Goal: Navigation & Orientation: Find specific page/section

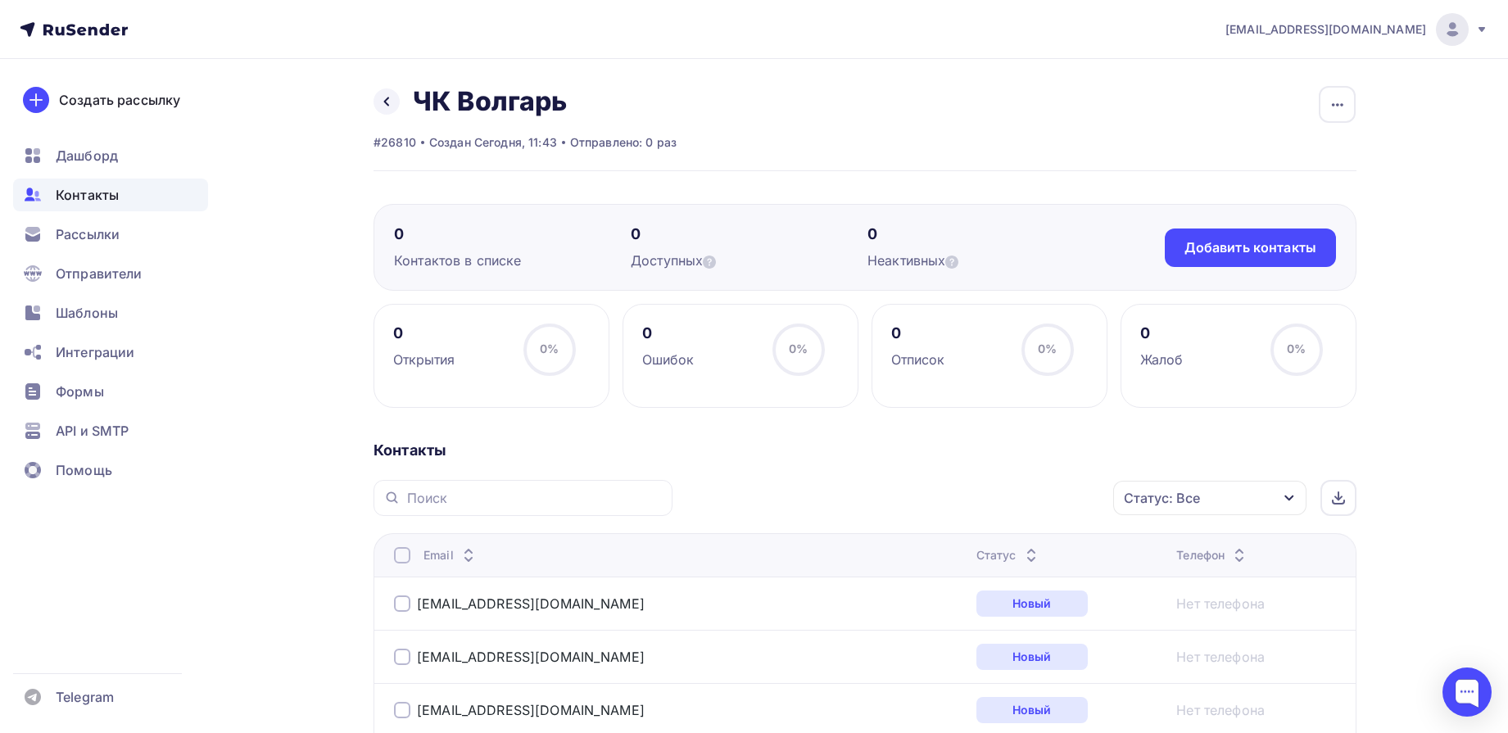
click at [95, 190] on span "Контакты" at bounding box center [87, 195] width 63 height 20
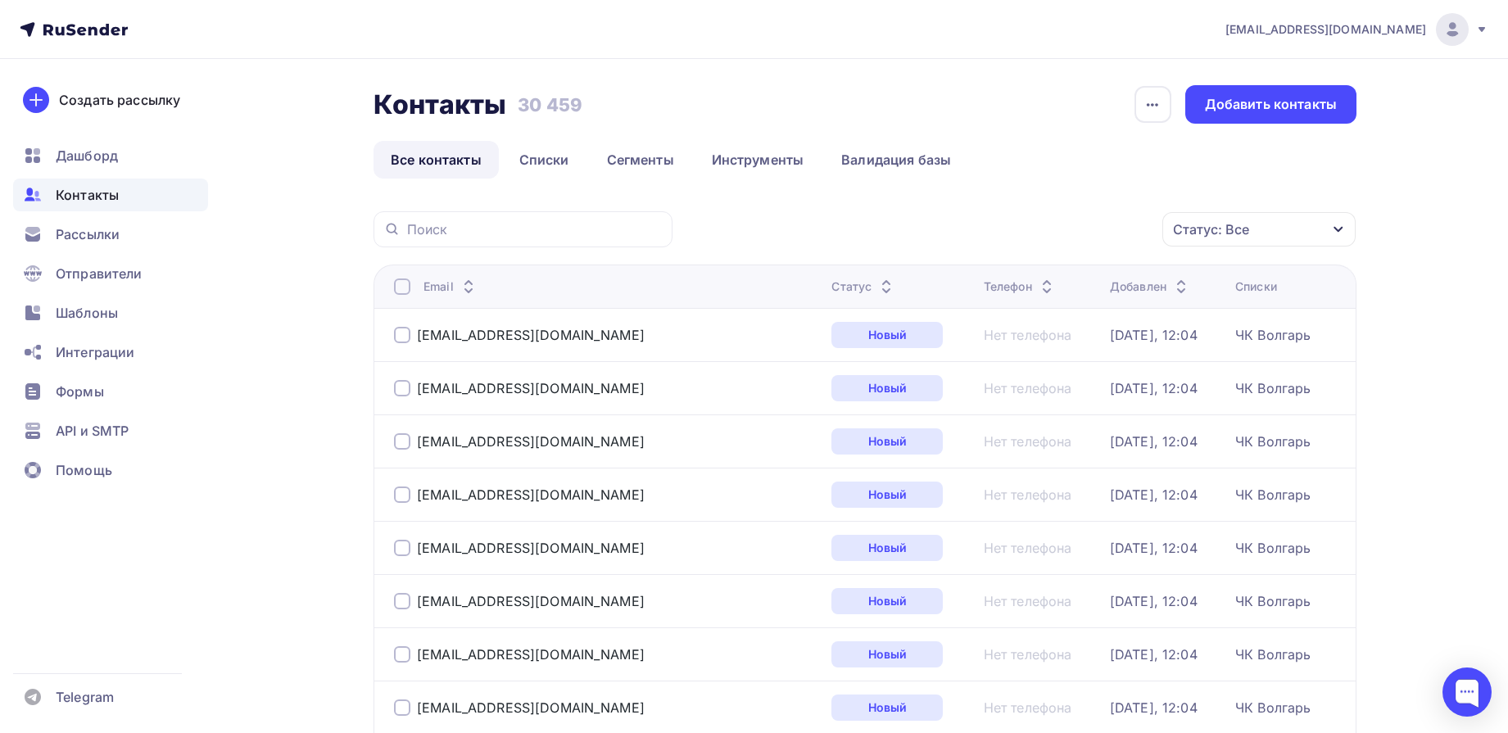
click at [544, 214] on div at bounding box center [523, 229] width 299 height 36
click at [632, 97] on div "Контакты Контакты 30 459 30 459 История импорта Добавить контакты" at bounding box center [865, 104] width 983 height 39
drag, startPoint x: 939, startPoint y: 159, endPoint x: 961, endPoint y: 166, distance: 23.3
click at [940, 160] on link "Валидация базы" at bounding box center [896, 160] width 144 height 38
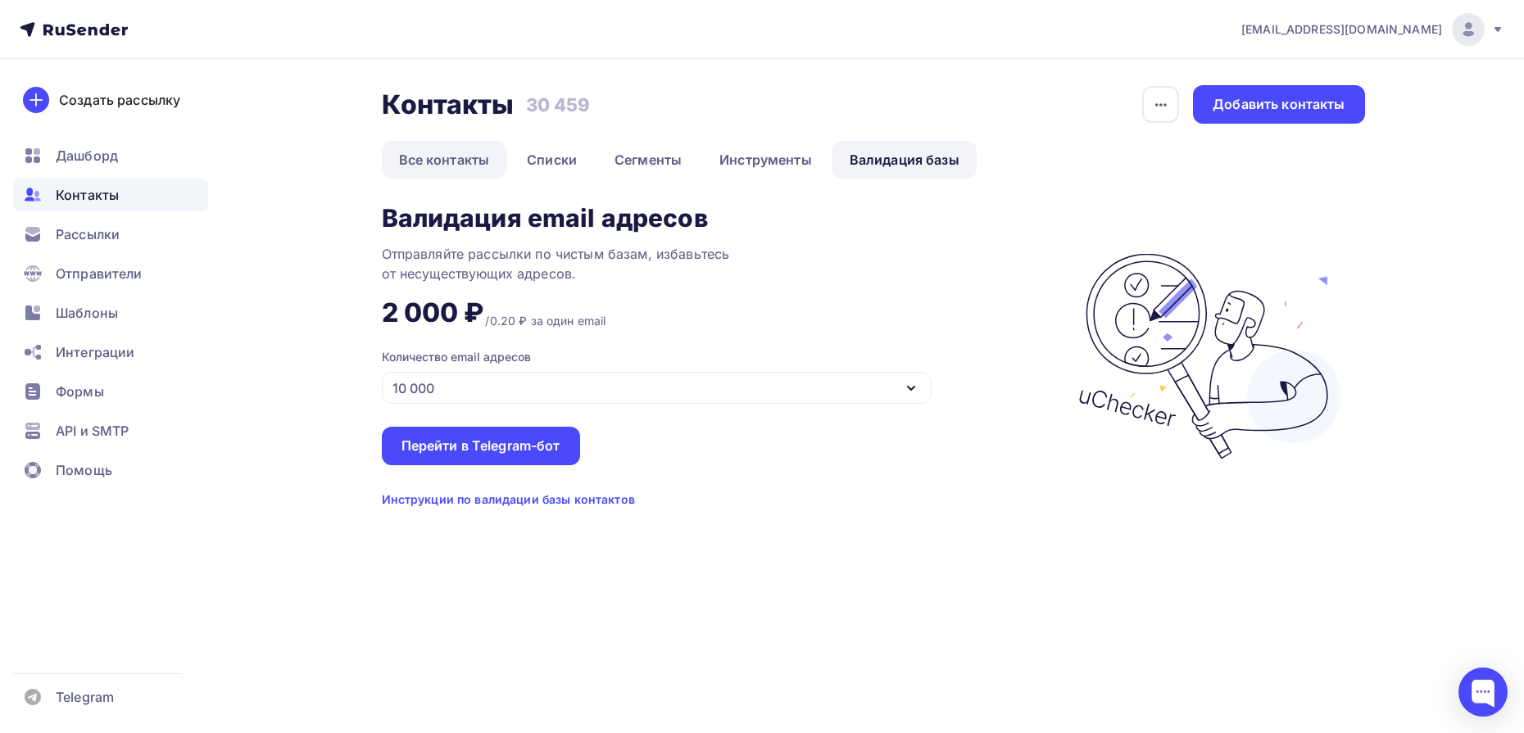
click at [465, 169] on link "Все контакты" at bounding box center [444, 160] width 125 height 38
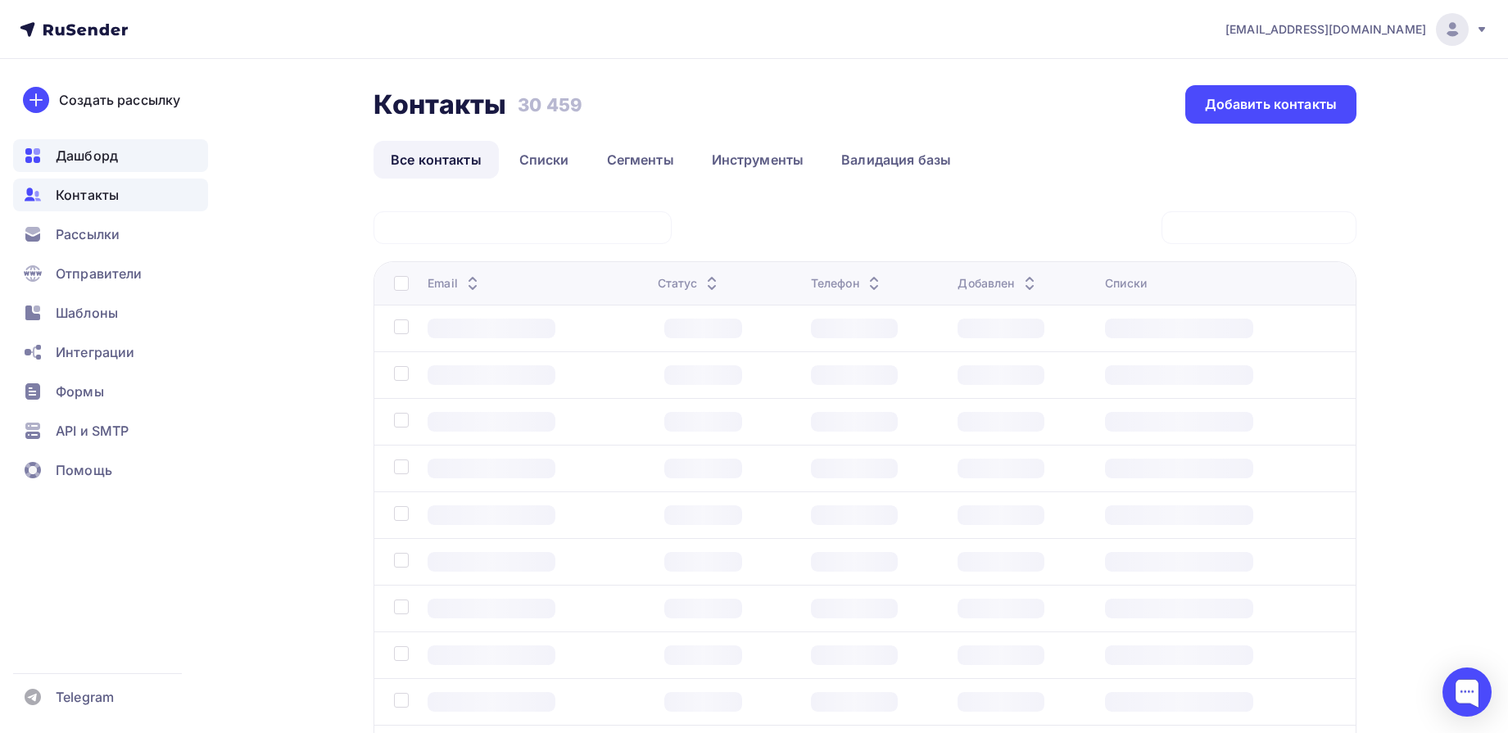
click at [102, 160] on span "Дашборд" at bounding box center [87, 156] width 62 height 20
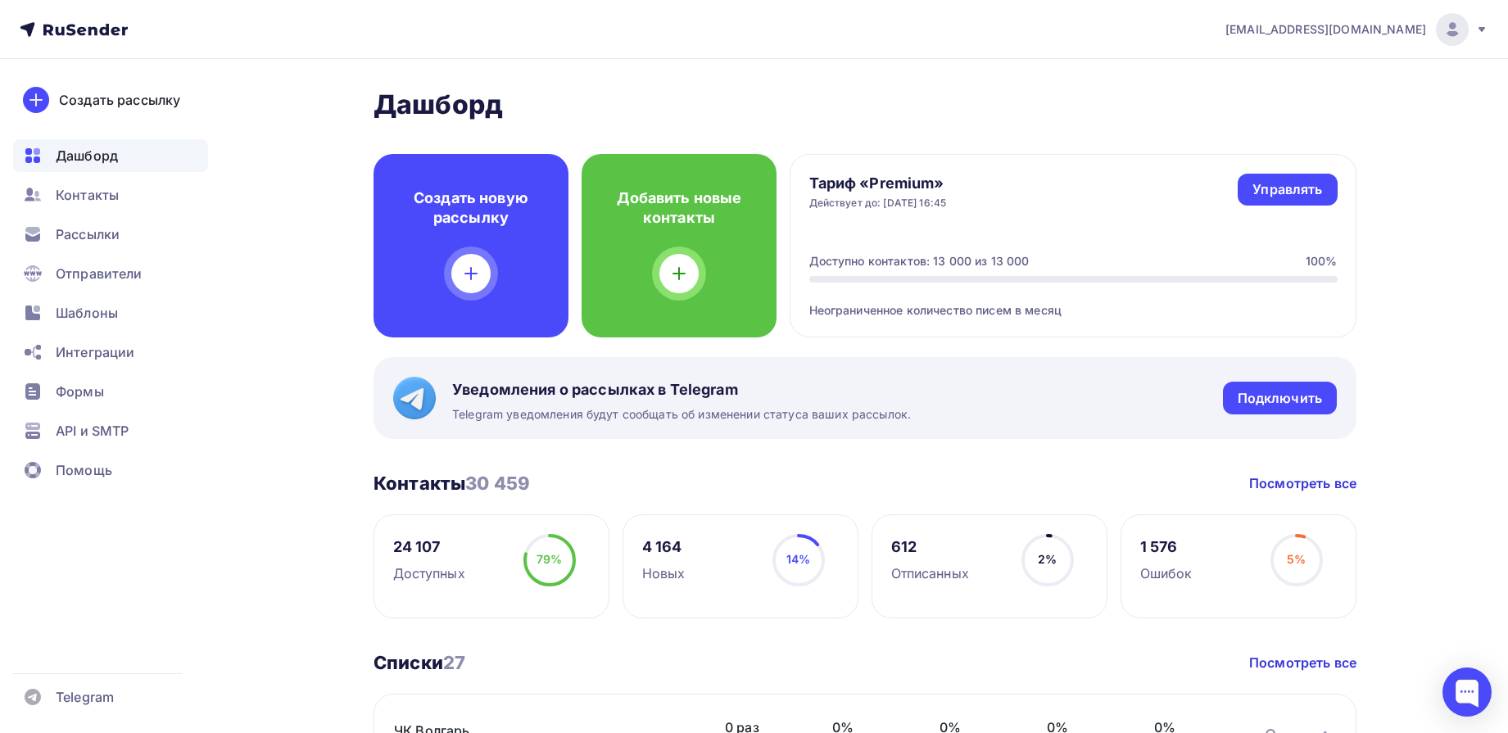
click at [125, 183] on div "Контакты" at bounding box center [110, 195] width 195 height 33
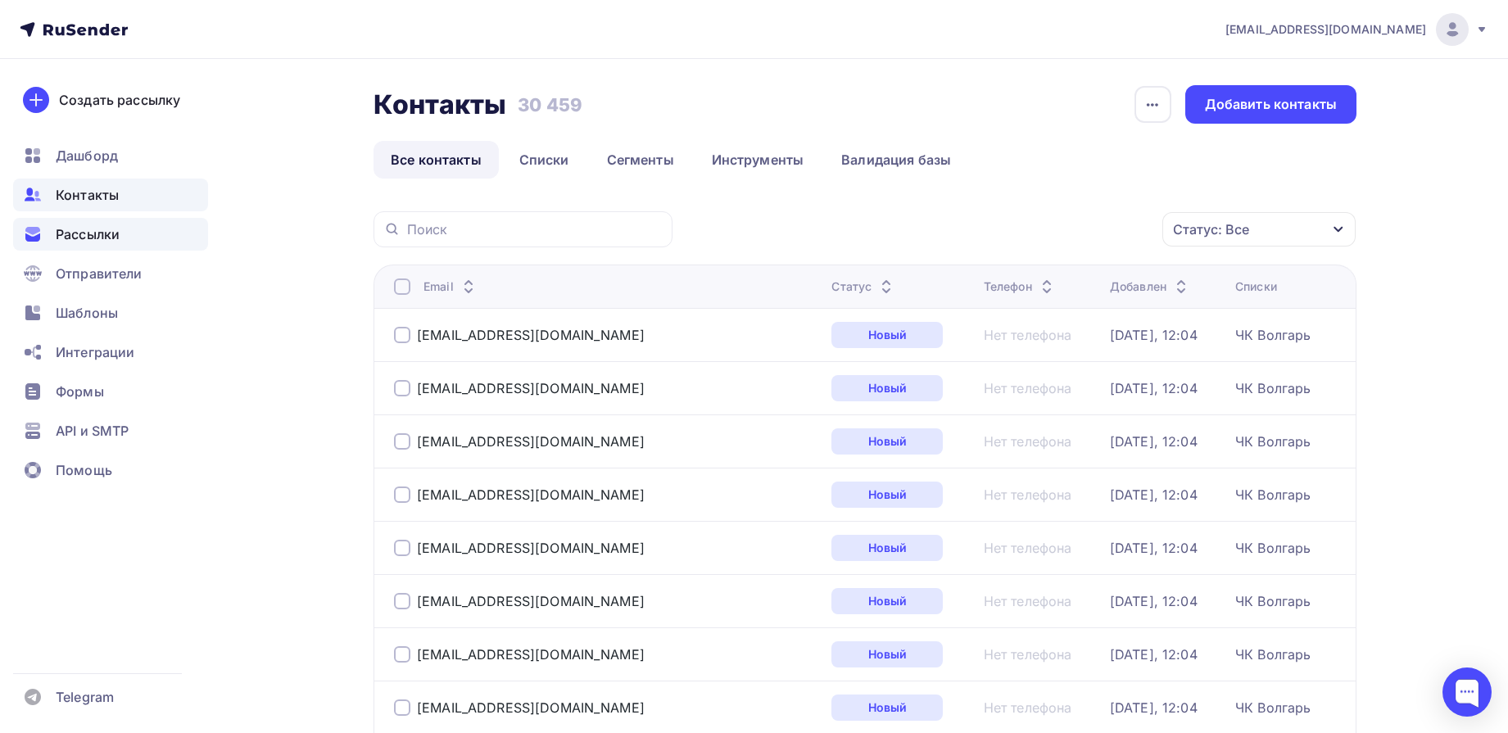
click at [119, 244] on div "Рассылки" at bounding box center [110, 234] width 195 height 33
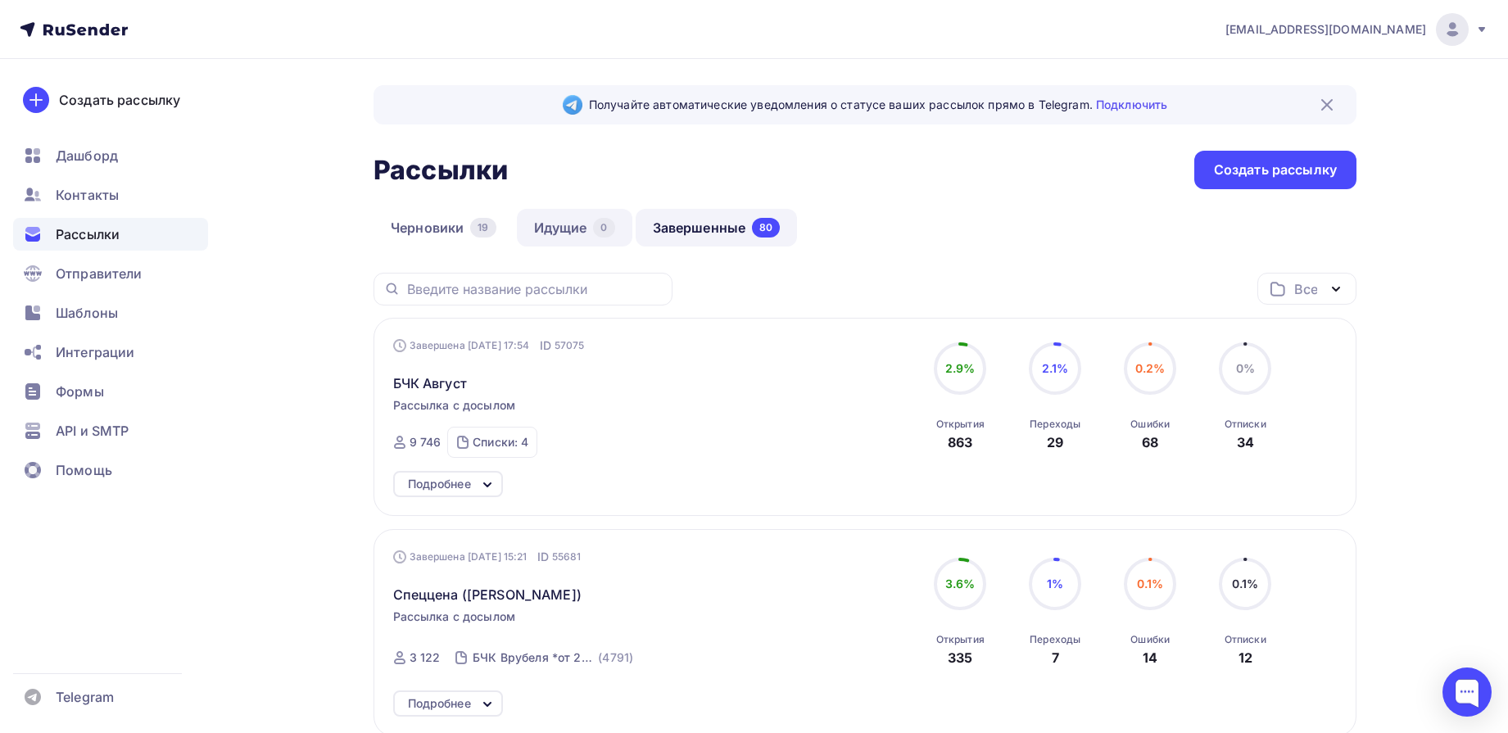
click at [533, 236] on link "Идущие 0" at bounding box center [575, 228] width 116 height 38
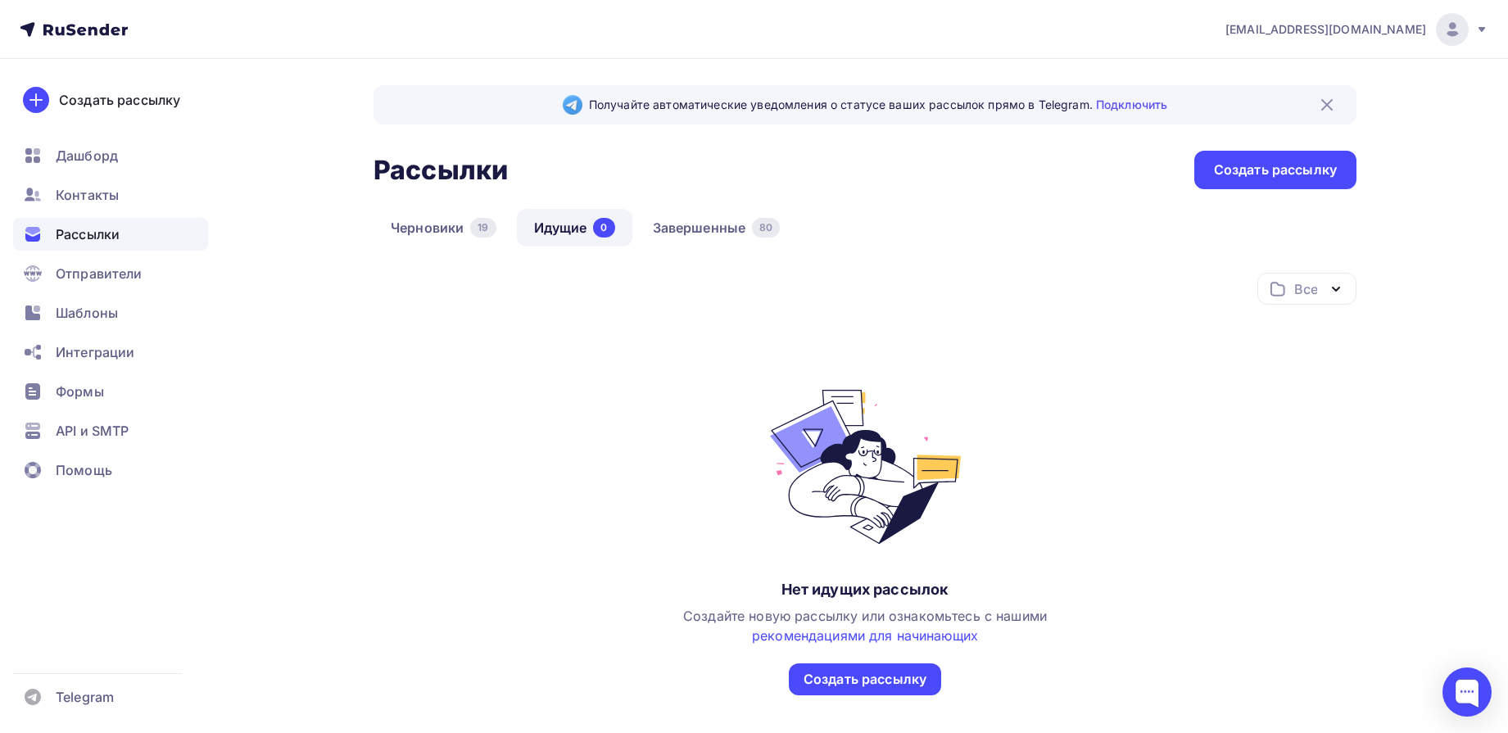
click at [516, 419] on div "Все Все папки Год по лучшей цене (4) Создать новую папку Нет идущих рассылок Со…" at bounding box center [865, 484] width 983 height 423
click at [380, 718] on div "Все Все папки Год по лучшей цене (4) Создать новую папку Нет идущих рассылок Со…" at bounding box center [865, 504] width 983 height 463
drag, startPoint x: 530, startPoint y: 369, endPoint x: 549, endPoint y: 369, distance: 18.8
click at [534, 360] on div "Все Все папки Год по лучшей цене (4) Создать новую папку Нет идущих рассылок Со…" at bounding box center [865, 484] width 983 height 423
click at [264, 46] on nav "[EMAIL_ADDRESS][DOMAIN_NAME] Аккаунт Тарифы Выйти Создать рассылку [GEOGRAPHIC_…" at bounding box center [754, 29] width 1508 height 59
